Goal: Task Accomplishment & Management: Manage account settings

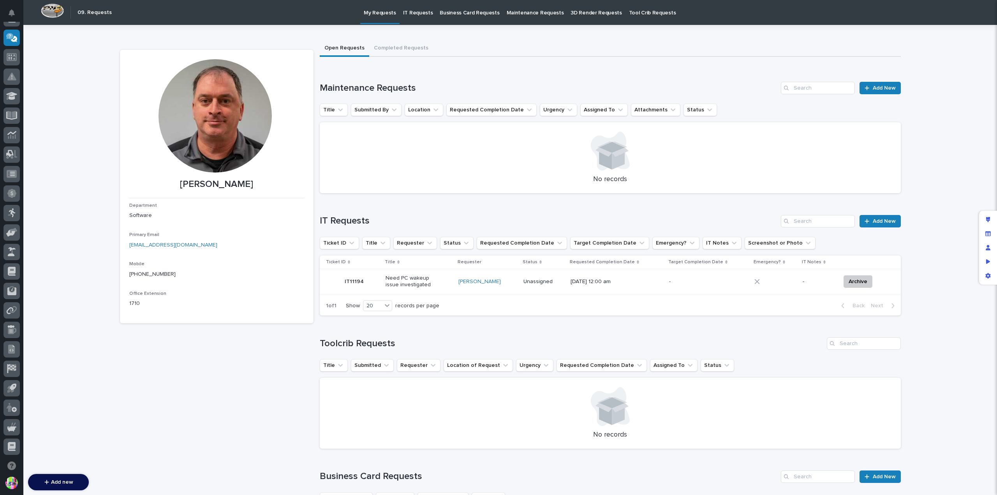
click at [526, 16] on p "Maintenance Requests" at bounding box center [535, 8] width 57 height 16
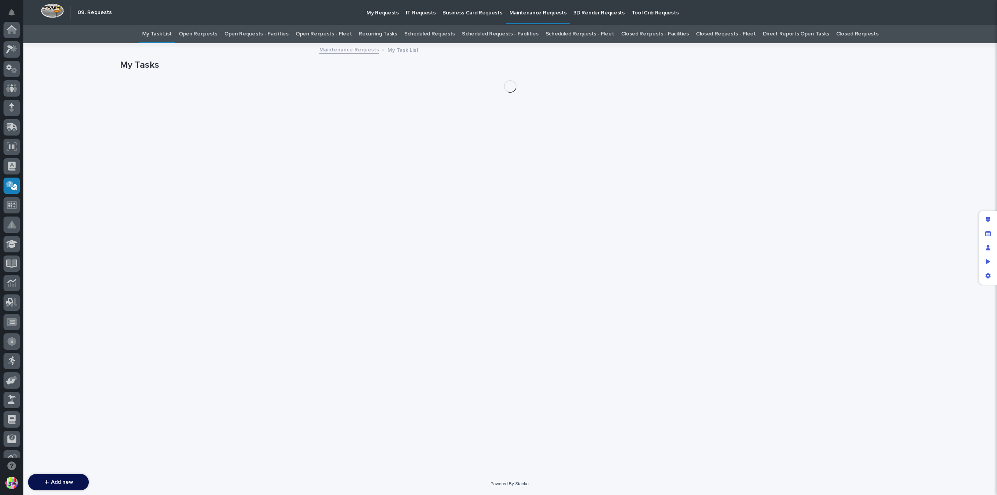
scroll to position [148, 0]
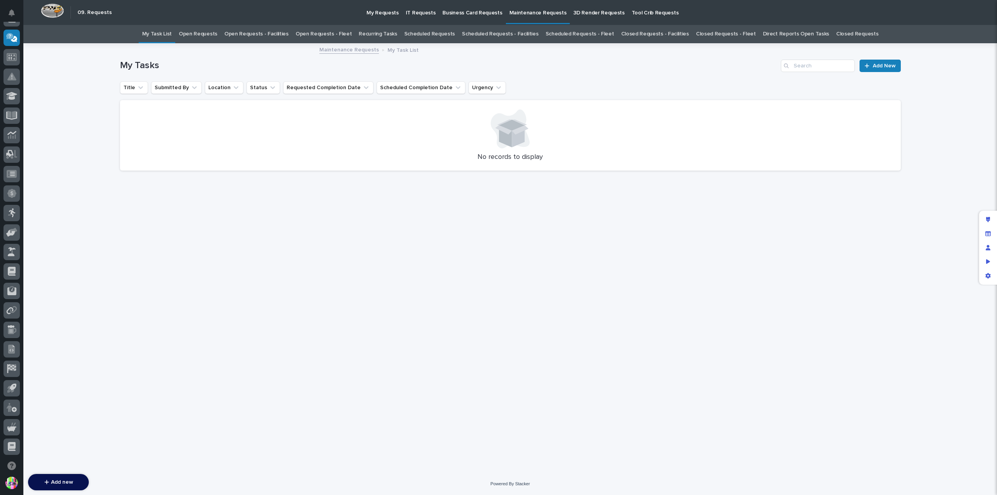
click at [320, 35] on link "Open Requests - Fleet" at bounding box center [324, 34] width 56 height 18
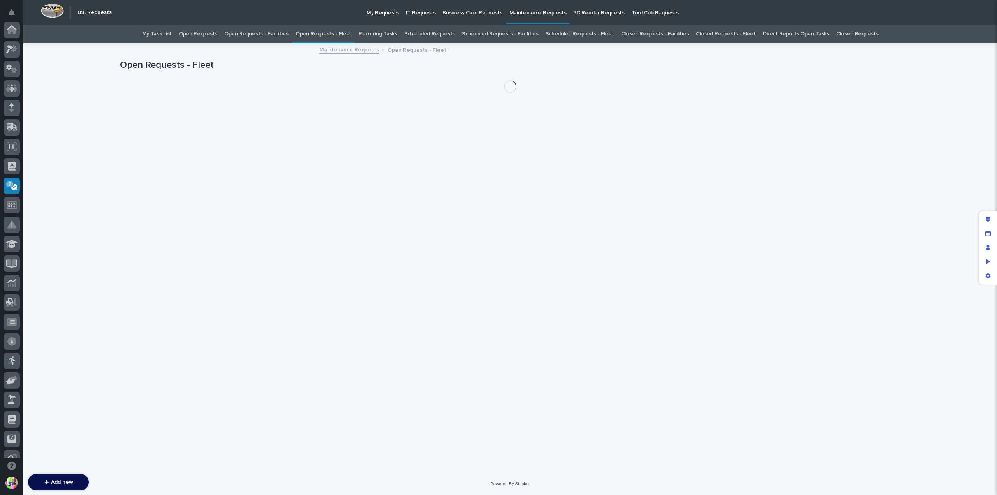
scroll to position [148, 0]
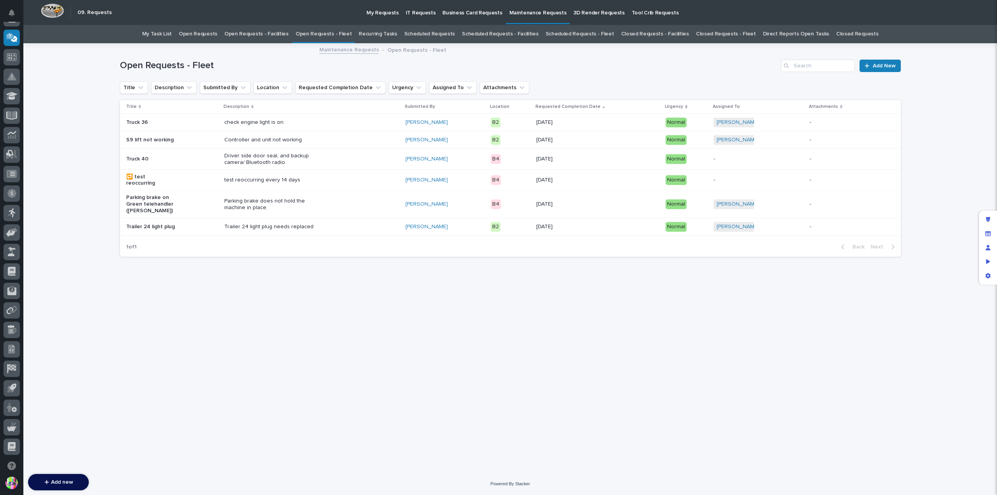
click at [361, 178] on div "test reoccurring every 14 days" at bounding box center [311, 180] width 175 height 13
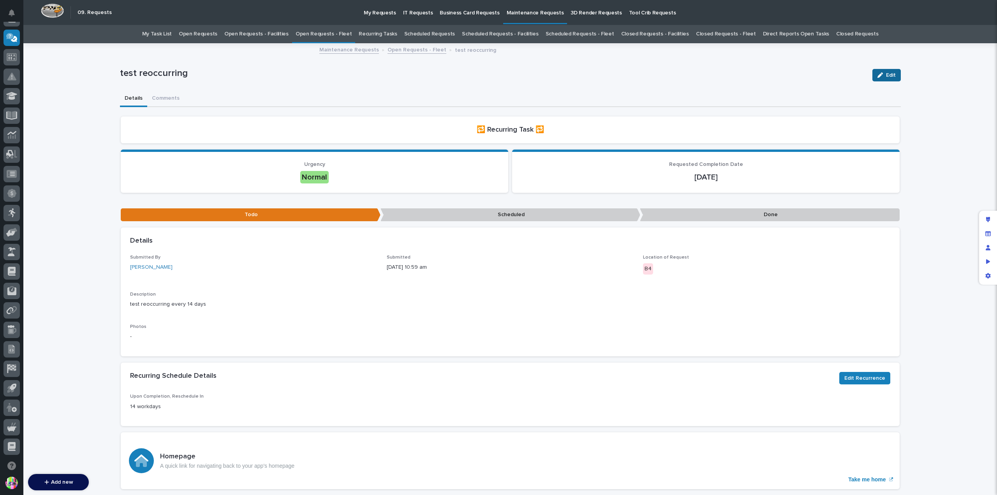
click at [886, 76] on span "Edit" at bounding box center [891, 75] width 10 height 7
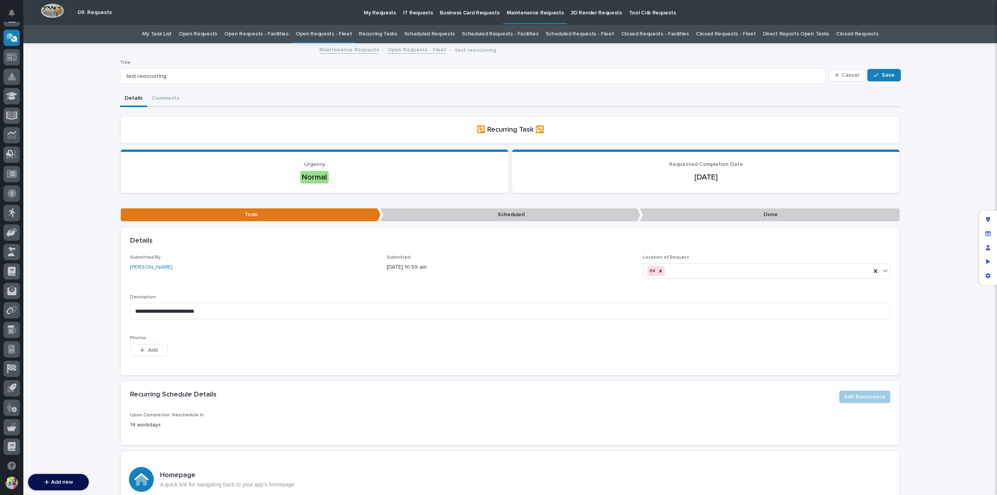
click at [683, 105] on div "Details Comments" at bounding box center [510, 99] width 781 height 16
click at [986, 257] on div "Preview as" at bounding box center [988, 262] width 14 height 14
